Goal: Check status: Check status

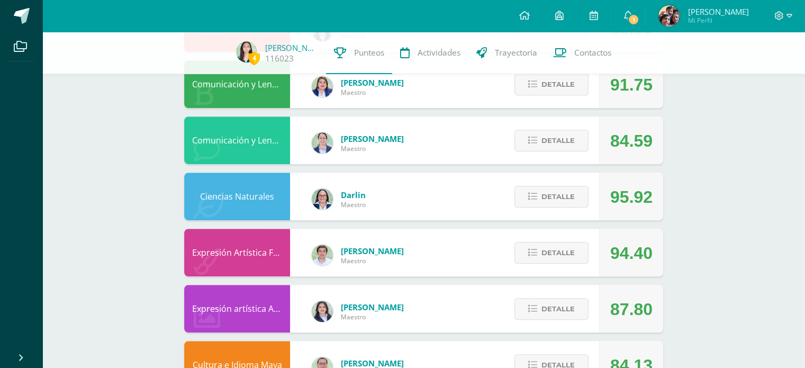
scroll to position [501, 0]
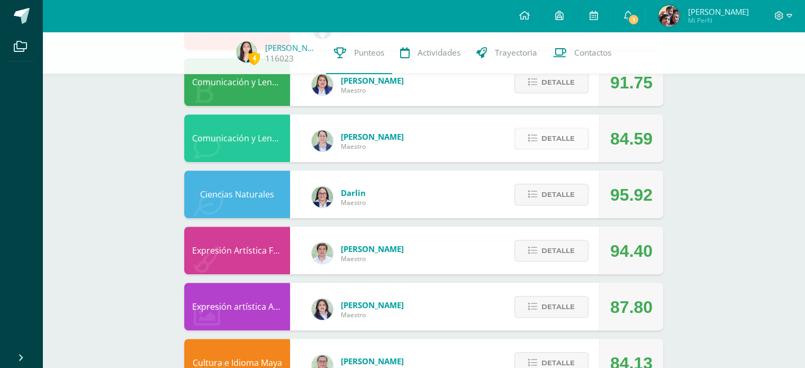
click at [571, 142] on span "Detalle" at bounding box center [557, 139] width 33 height 20
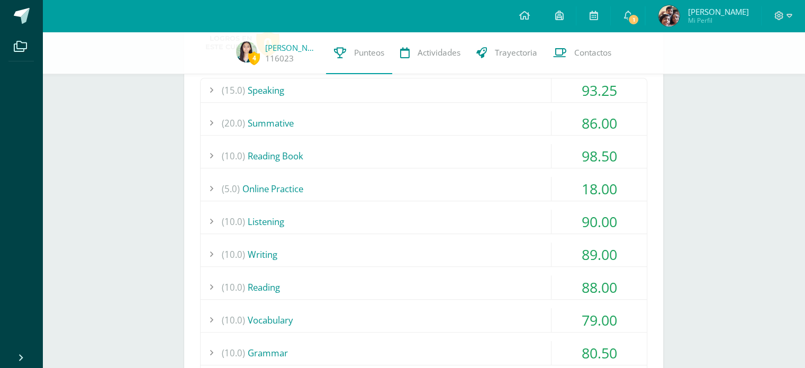
scroll to position [645, 0]
click at [440, 185] on div "(5.0) Online Practice" at bounding box center [424, 188] width 446 height 24
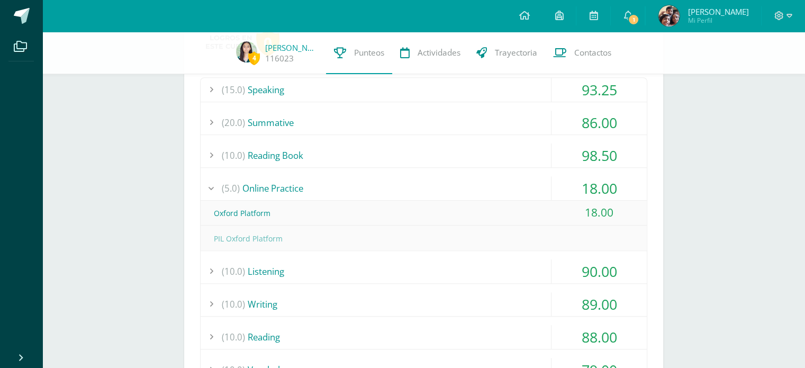
click at [440, 185] on div "(5.0) Online Practice" at bounding box center [424, 188] width 446 height 24
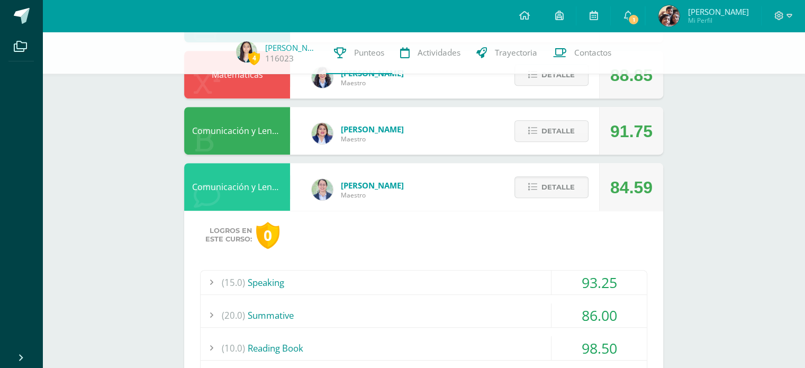
scroll to position [448, 0]
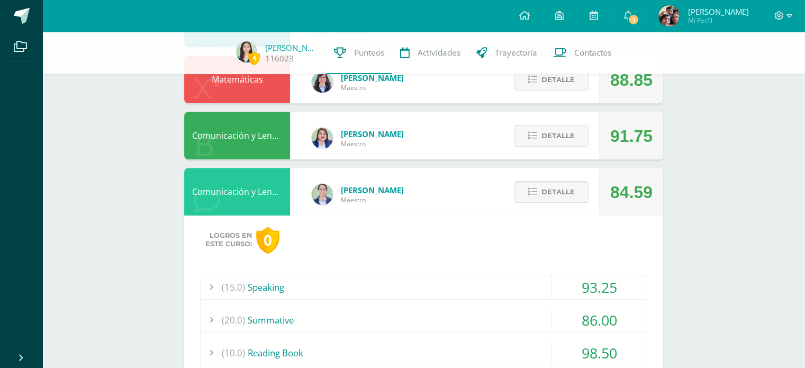
click at [527, 184] on button "Detalle" at bounding box center [551, 192] width 74 height 22
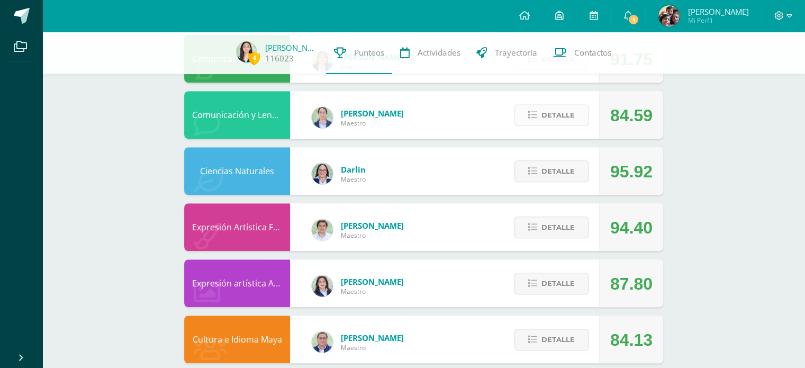
scroll to position [525, 0]
click at [552, 171] on span "Detalle" at bounding box center [557, 171] width 33 height 20
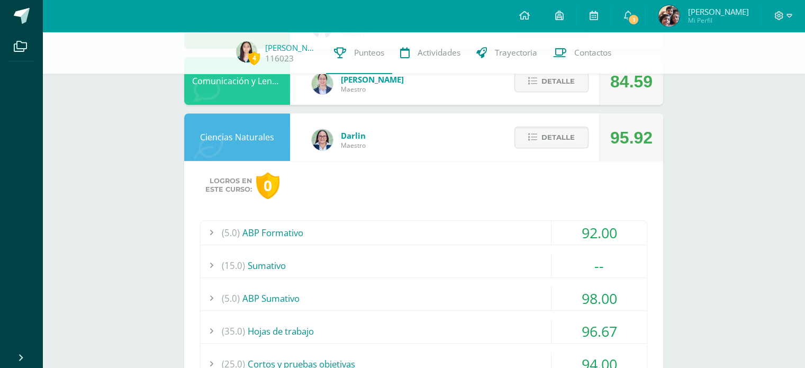
scroll to position [554, 0]
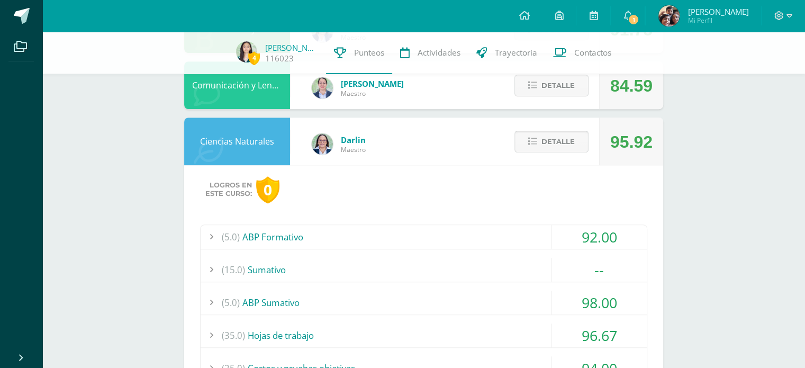
click at [536, 137] on button "Detalle" at bounding box center [551, 142] width 74 height 22
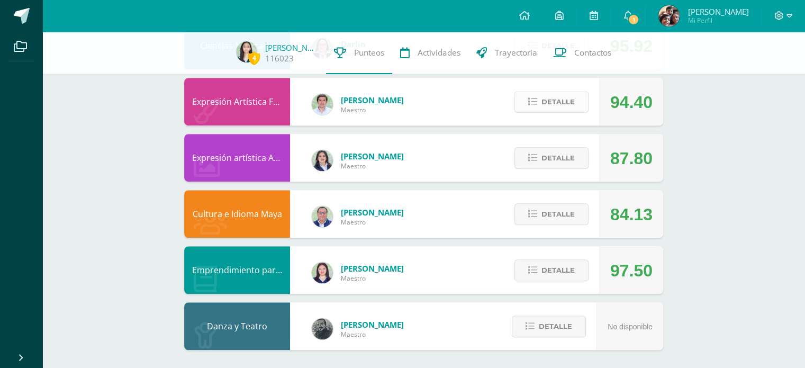
scroll to position [653, 0]
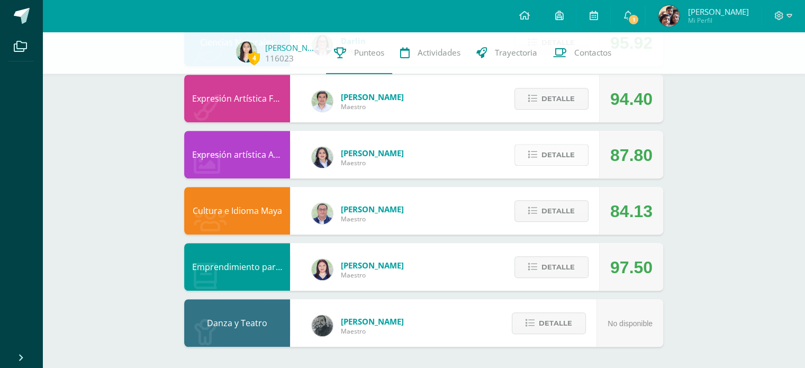
click at [555, 149] on span "Detalle" at bounding box center [557, 155] width 33 height 20
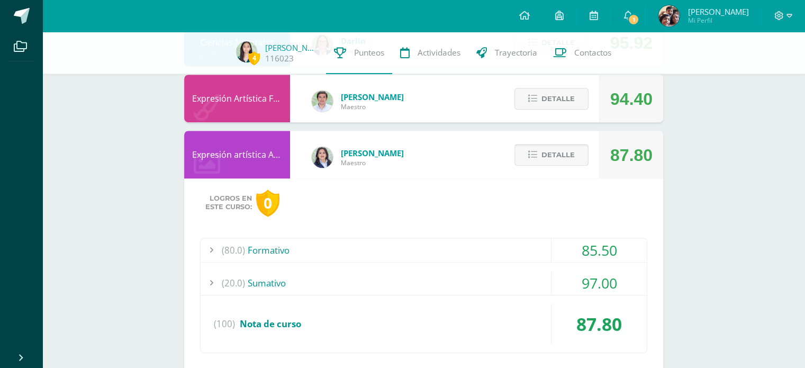
click at [552, 149] on span "Detalle" at bounding box center [557, 155] width 33 height 20
